Goal: Navigation & Orientation: Find specific page/section

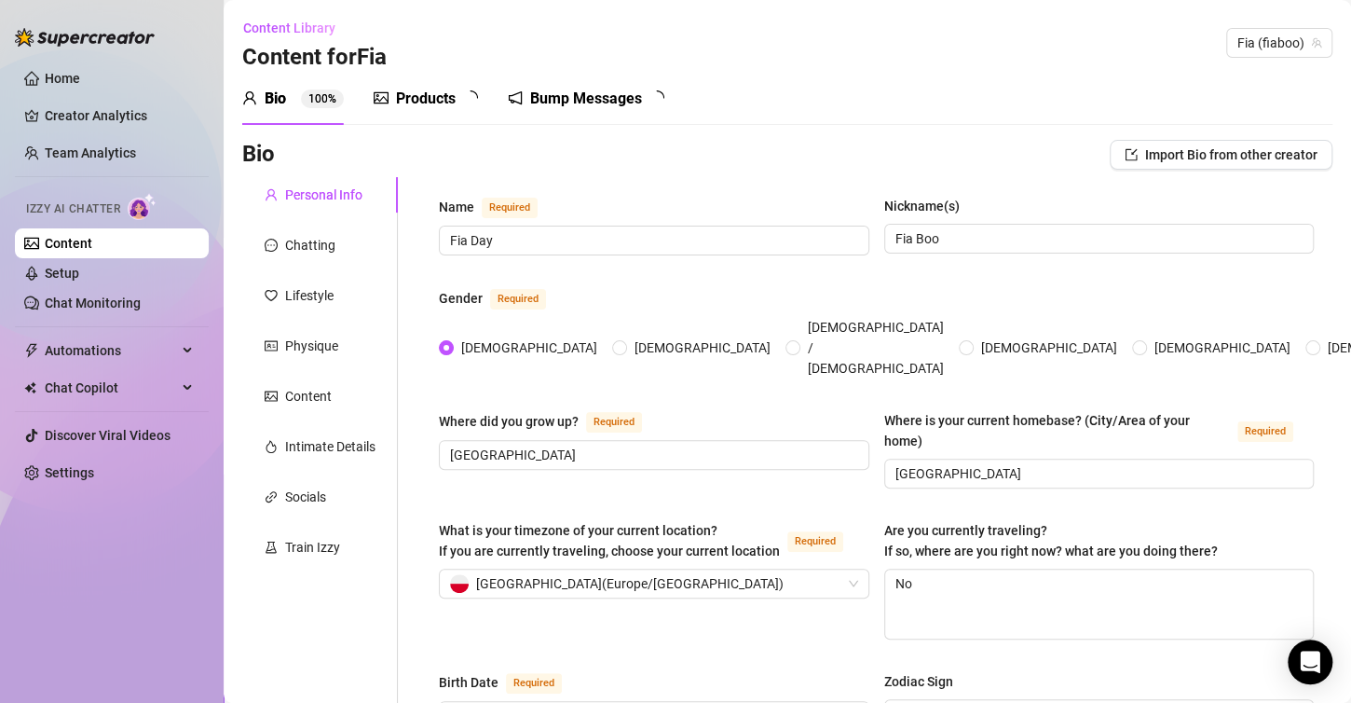
radio input "true"
type input "[DATE]"
click at [78, 147] on link "Team Analytics" at bounding box center [90, 152] width 91 height 15
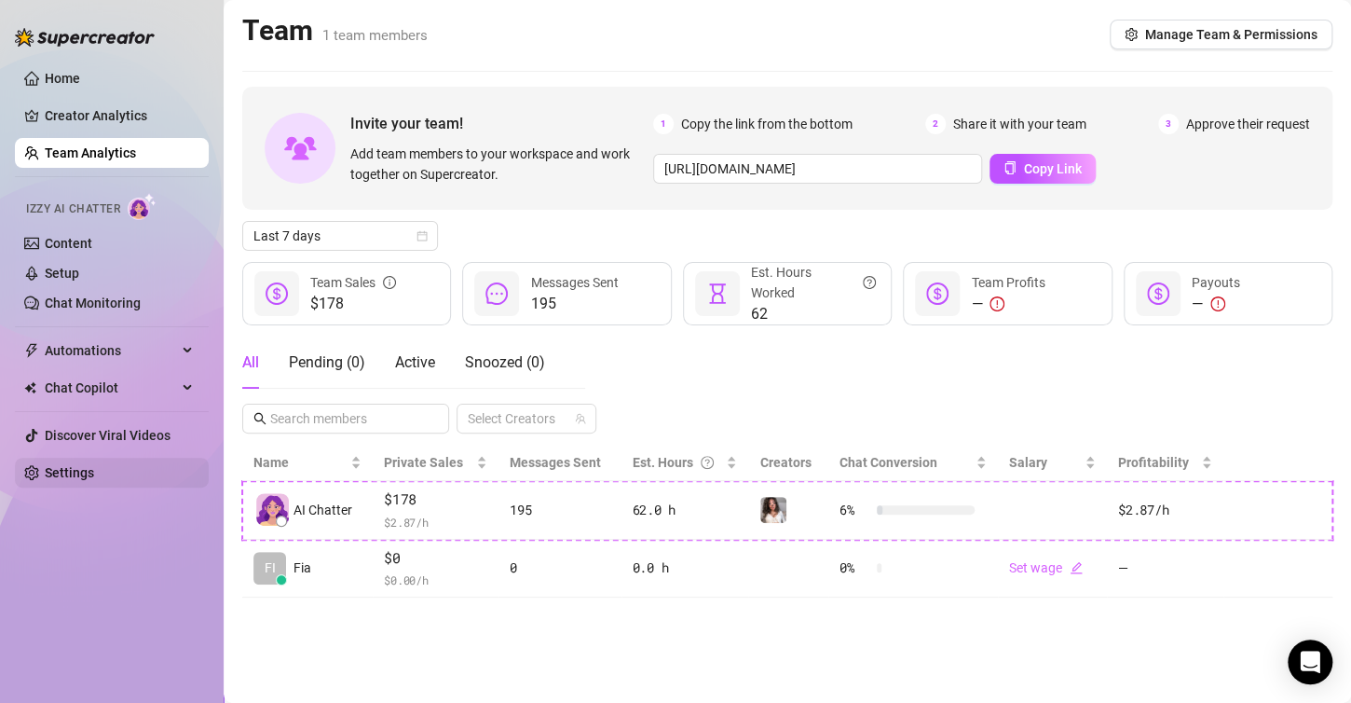
click at [94, 477] on link "Settings" at bounding box center [69, 472] width 49 height 15
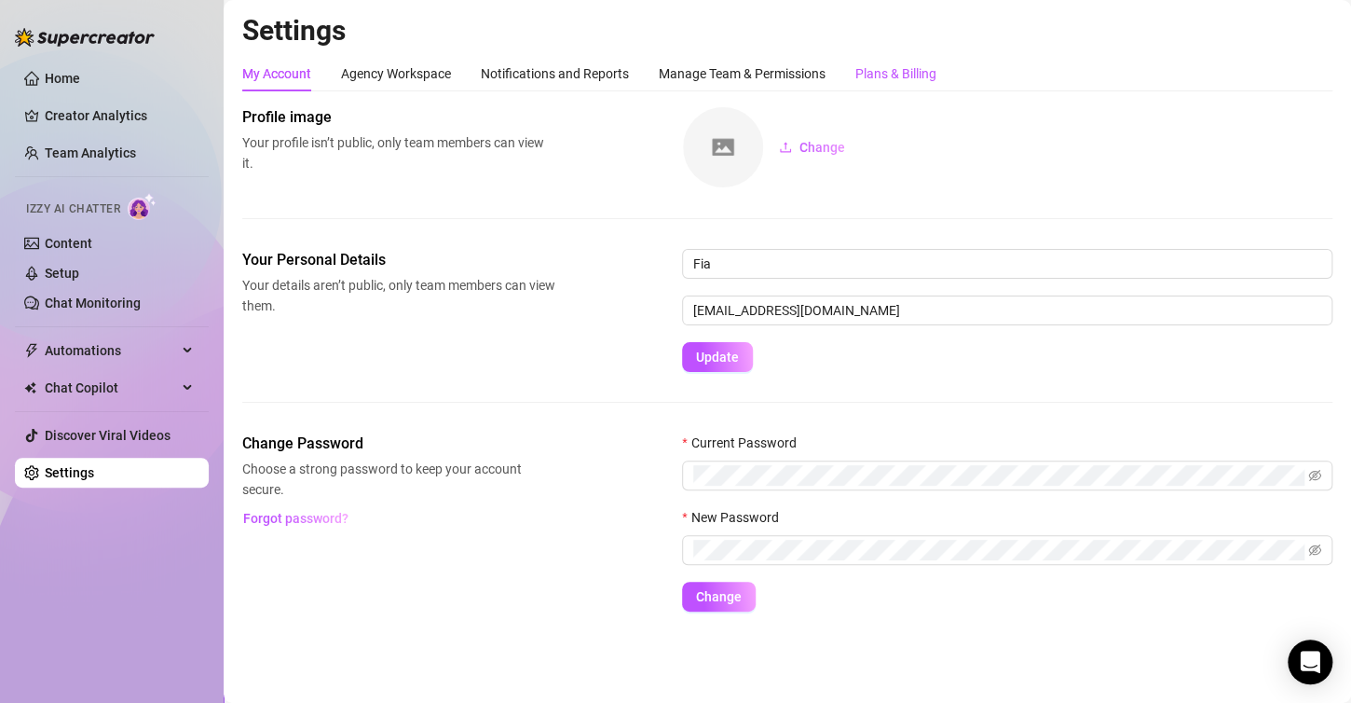
click at [883, 68] on div "Plans & Billing" at bounding box center [895, 73] width 81 height 20
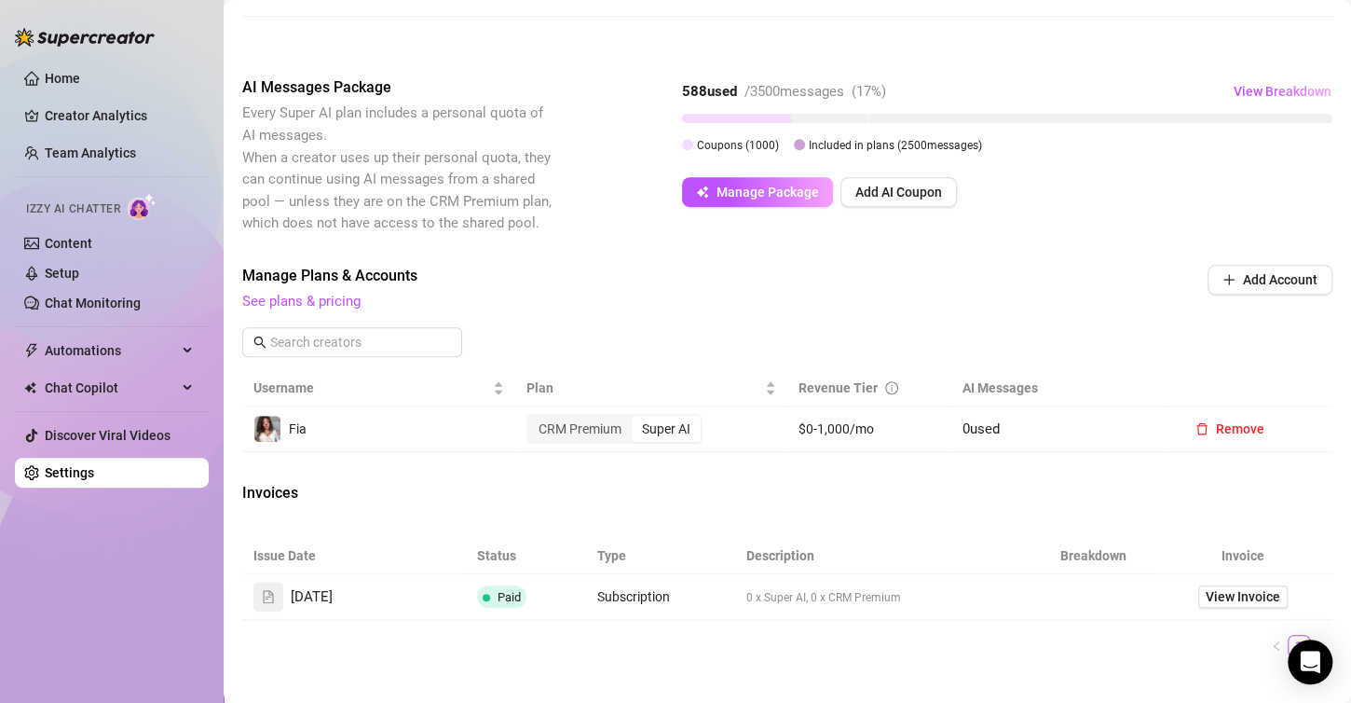
scroll to position [338, 0]
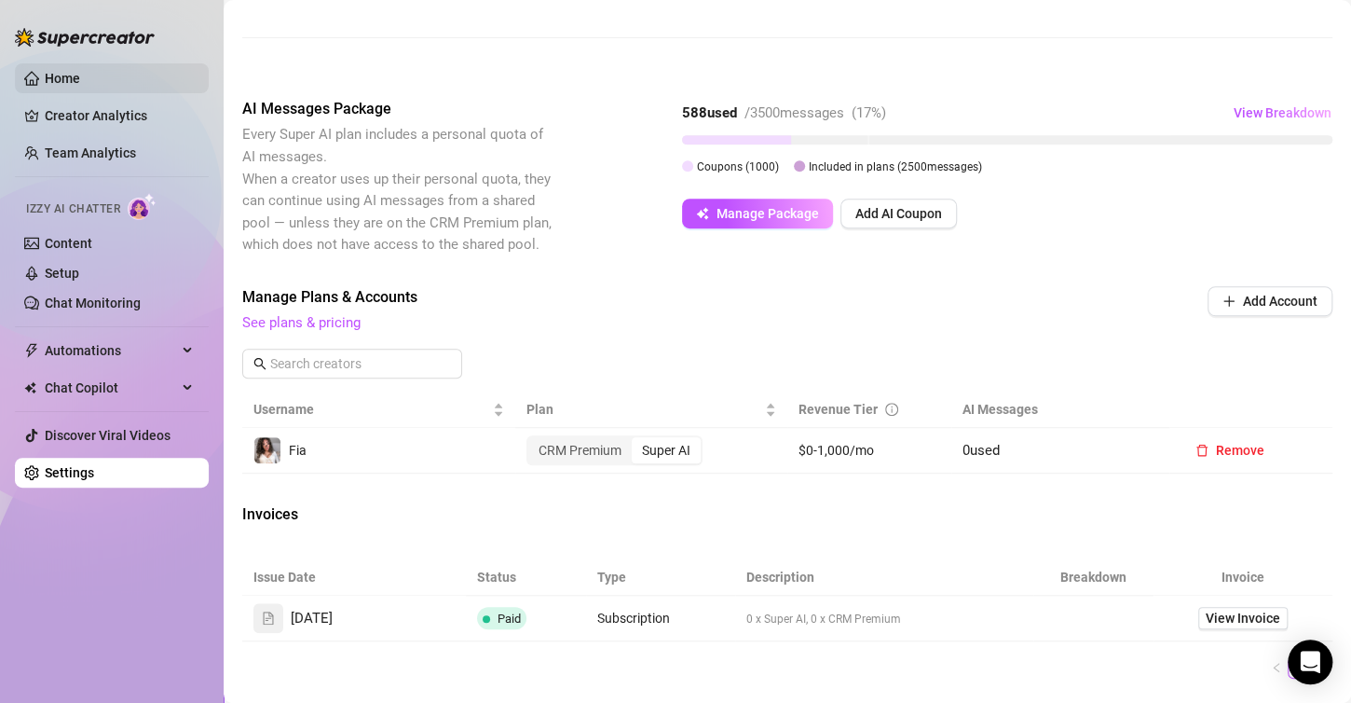
click at [64, 75] on link "Home" at bounding box center [62, 78] width 35 height 15
